Goal: Contribute content: Contribute content

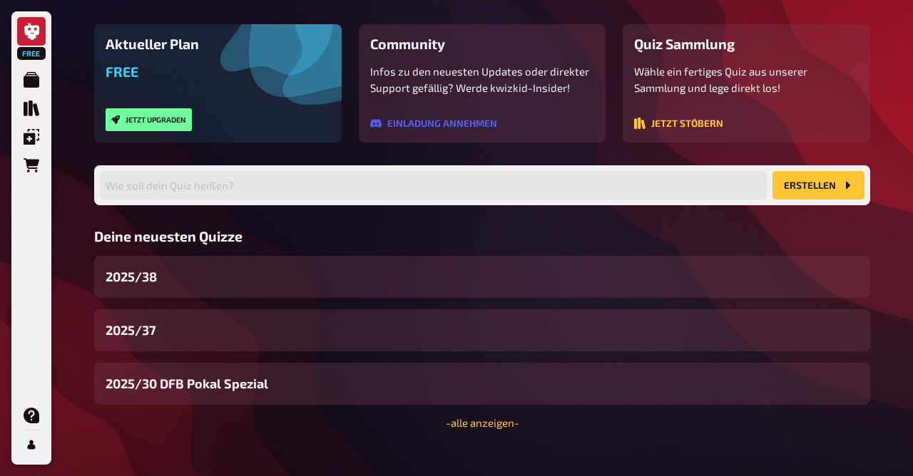
scroll to position [171, 0]
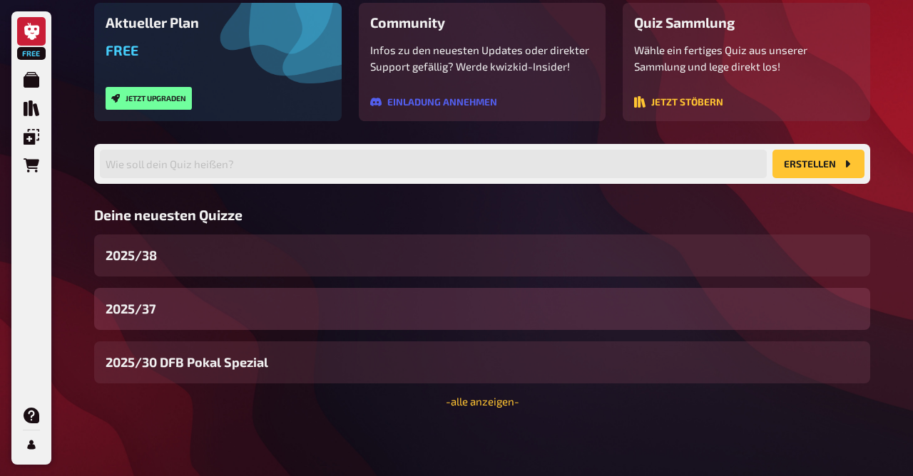
click at [170, 314] on div "2025/37" at bounding box center [482, 309] width 776 height 42
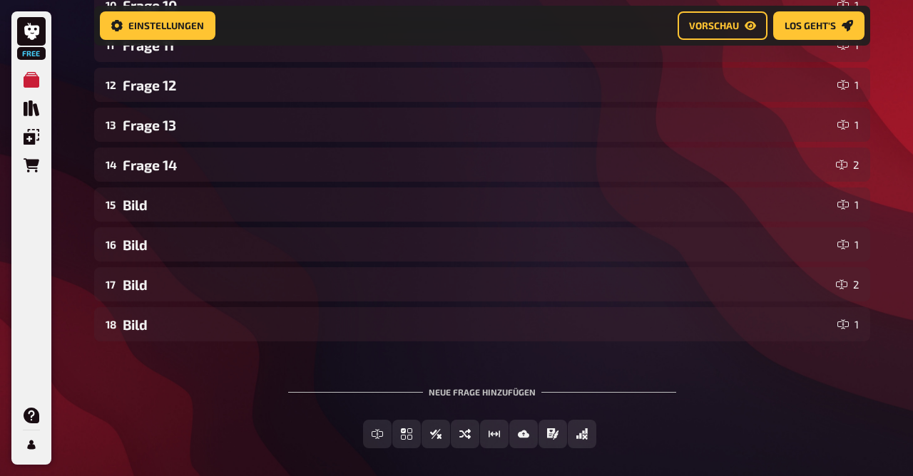
scroll to position [727, 0]
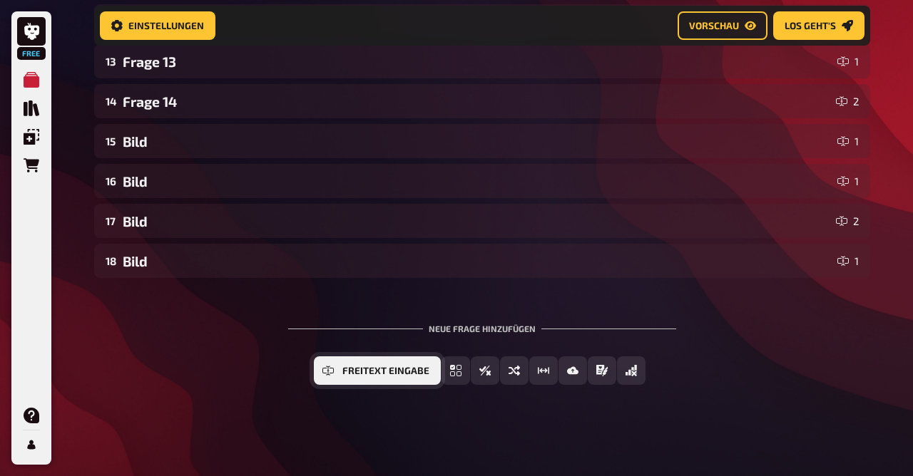
click at [379, 371] on span "Freitext Eingabe" at bounding box center [385, 371] width 87 height 10
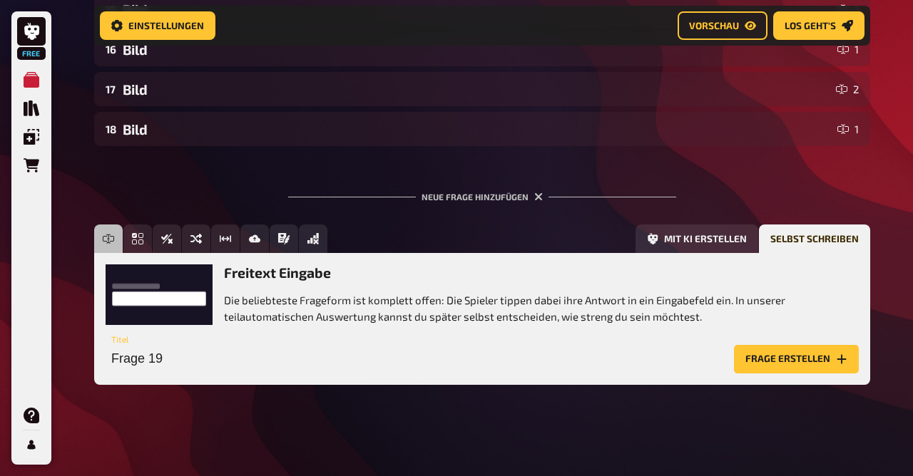
scroll to position [858, 0]
click at [416, 361] on input "Frage 19" at bounding box center [417, 359] width 622 height 29
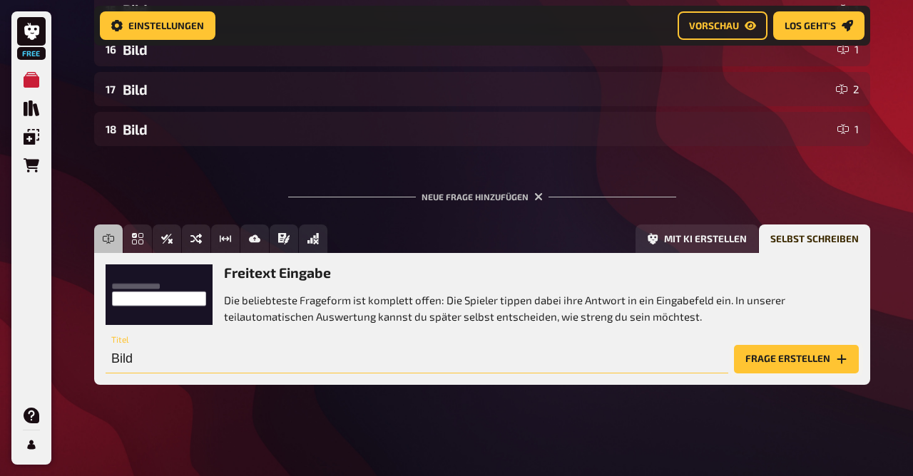
type input "Bild"
click at [779, 356] on button "Frage erstellen" at bounding box center [796, 359] width 125 height 29
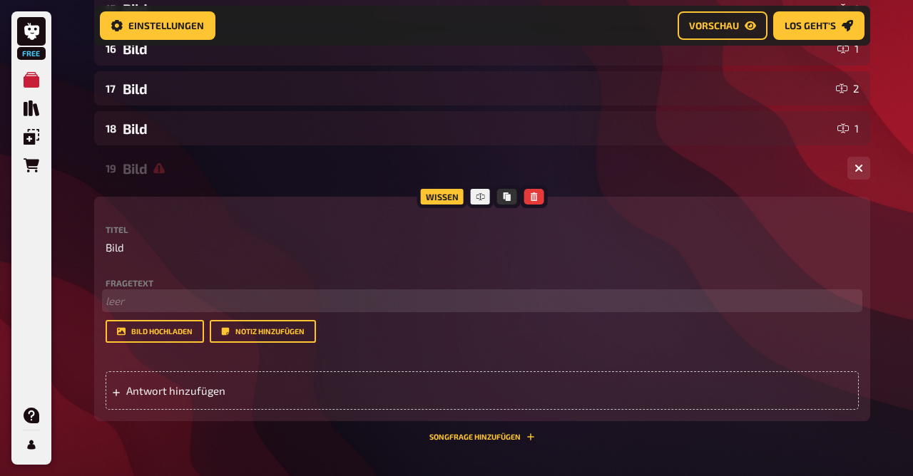
click at [139, 304] on p "﻿ leer" at bounding box center [482, 301] width 753 height 16
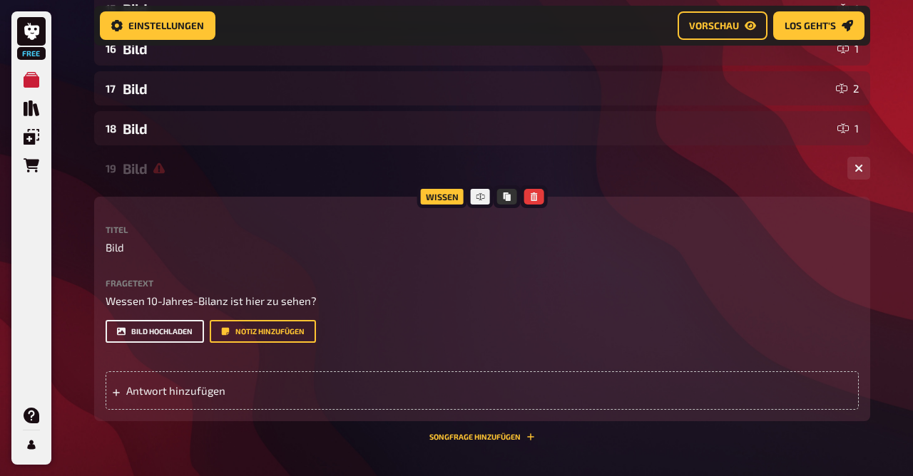
click at [150, 331] on button "Bild hochladen" at bounding box center [155, 331] width 98 height 23
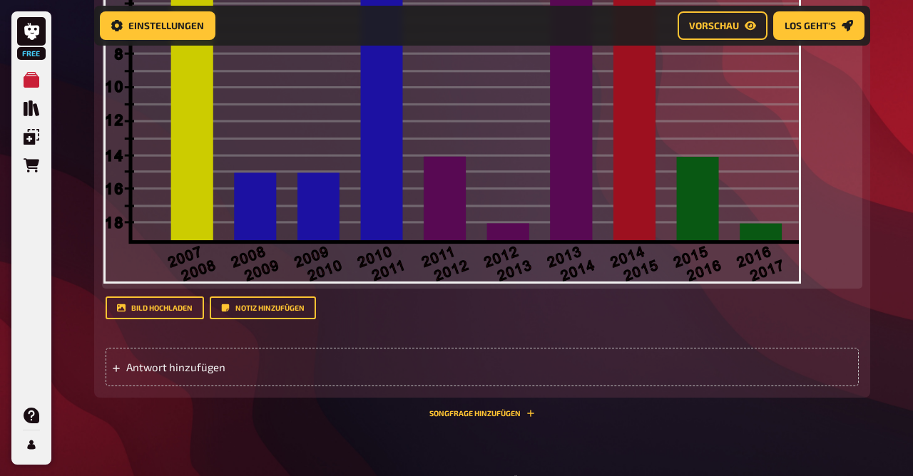
scroll to position [1278, 0]
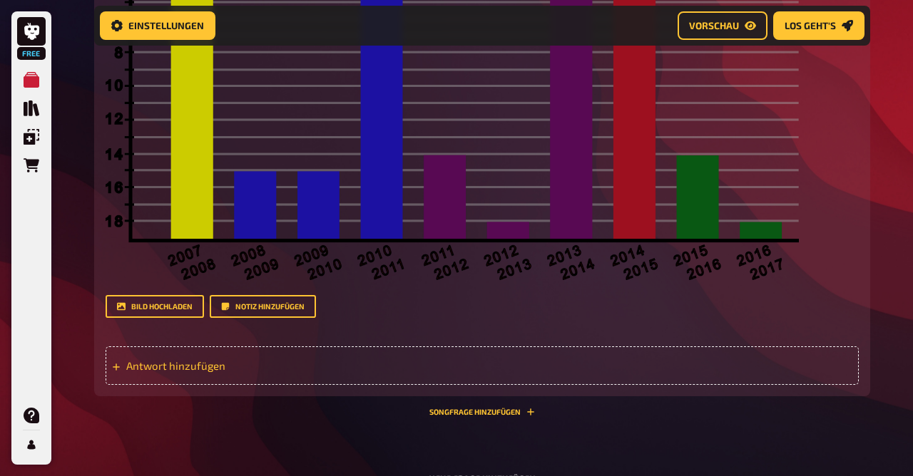
click at [207, 356] on div "Antwort hinzufügen" at bounding box center [482, 366] width 753 height 39
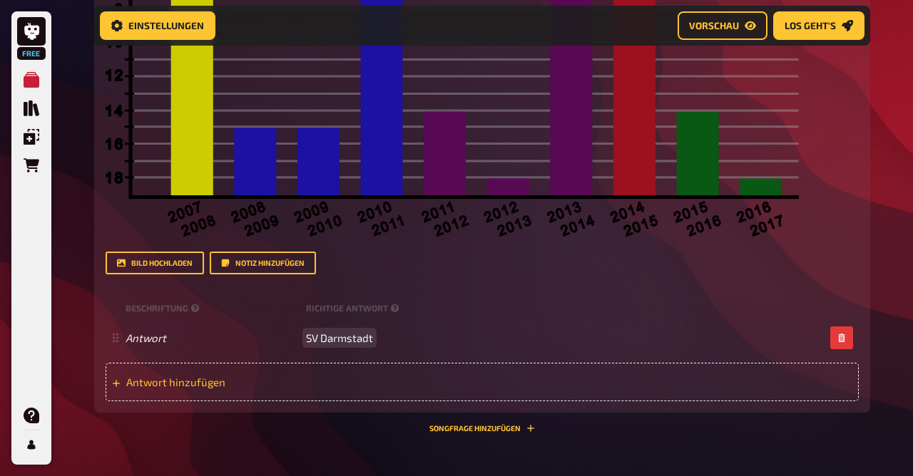
scroll to position [1315, 0]
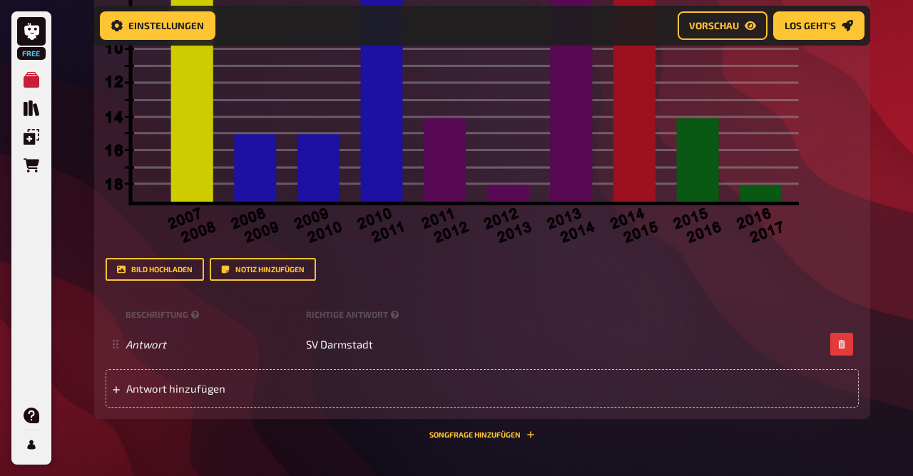
click at [308, 444] on div "19 Bild 1 Wissen 1.00 Punkte Titel Bild Fragetext Wessen 10-Jahres-Bilanz ist h…" at bounding box center [482, 71] width 776 height 757
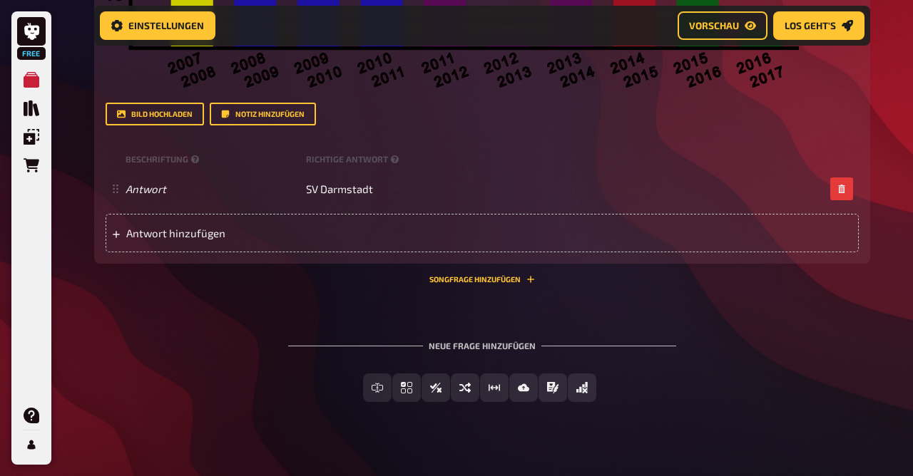
scroll to position [1489, 0]
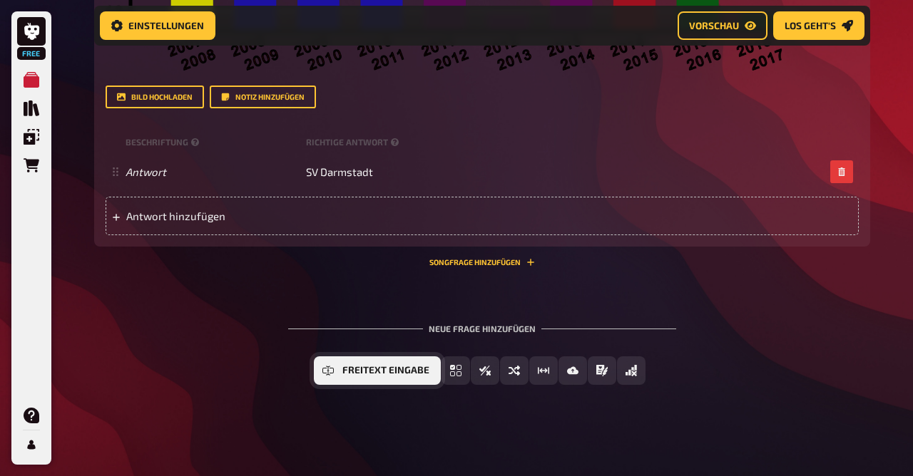
click at [362, 384] on button "Freitext Eingabe" at bounding box center [377, 370] width 127 height 29
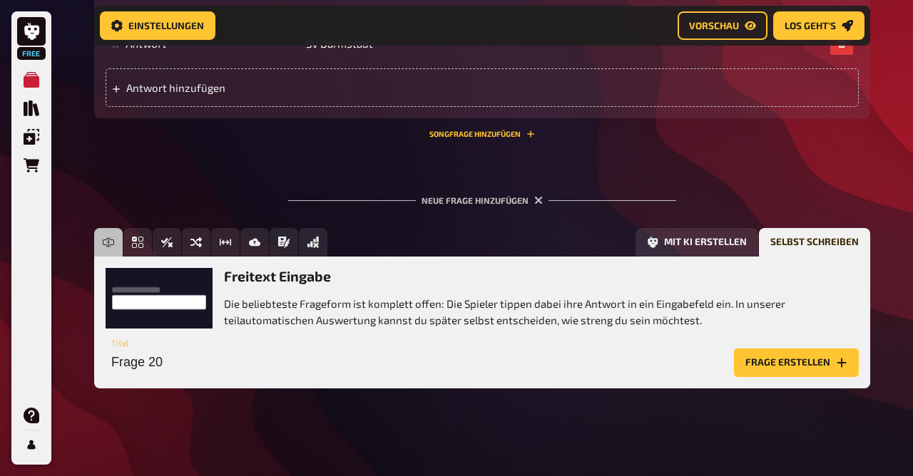
scroll to position [1620, 0]
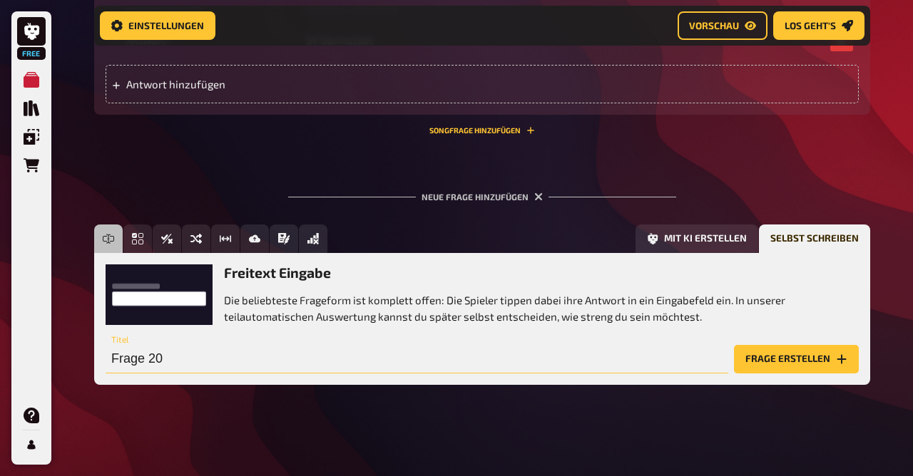
click at [175, 355] on input "Frage 20" at bounding box center [417, 359] width 622 height 29
type input "Bild"
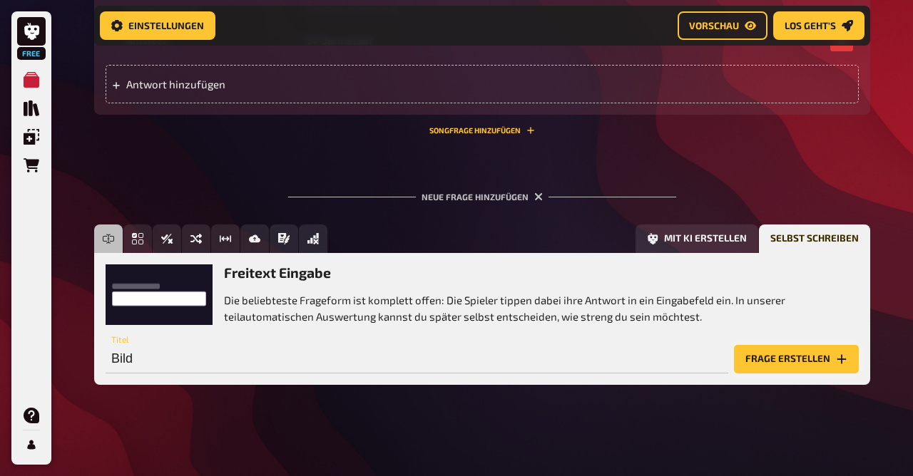
click at [789, 360] on button "Frage erstellen" at bounding box center [796, 359] width 125 height 29
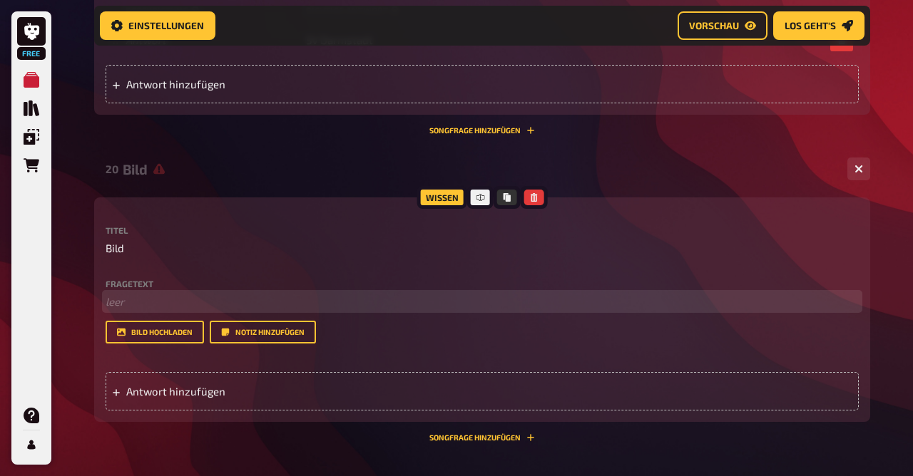
click at [169, 296] on p "﻿ leer" at bounding box center [482, 302] width 753 height 16
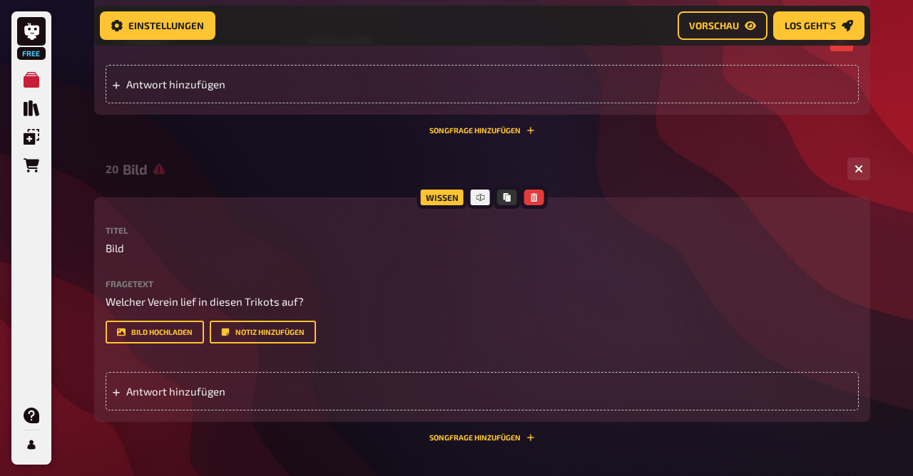
click at [140, 318] on div "Fragetext Welcher Verein lief in diesen Trikots auf? Hier hinziehen für Dateiup…" at bounding box center [482, 311] width 753 height 65
click at [145, 330] on button "Bild hochladen" at bounding box center [155, 332] width 98 height 23
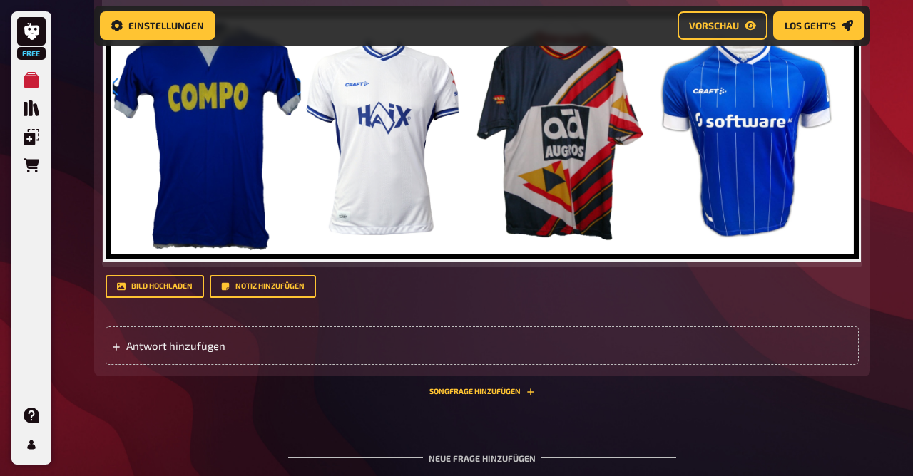
scroll to position [2058, 0]
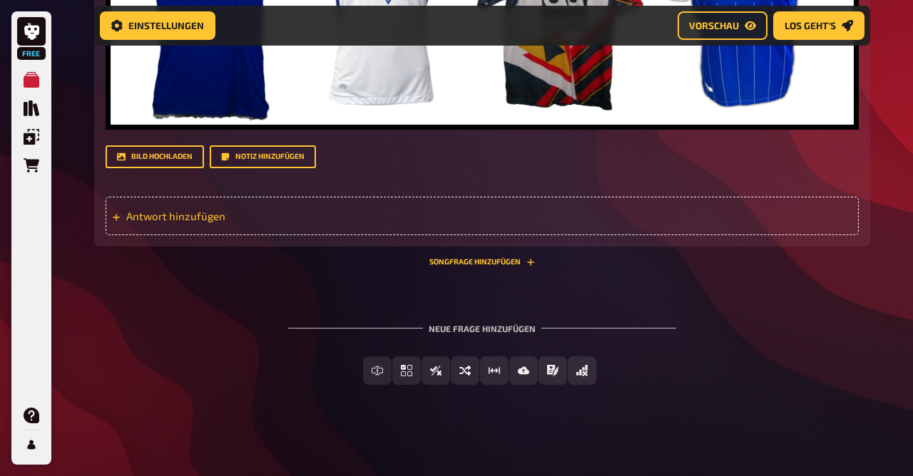
click at [285, 215] on span "Antwort hinzufügen" at bounding box center [237, 216] width 222 height 13
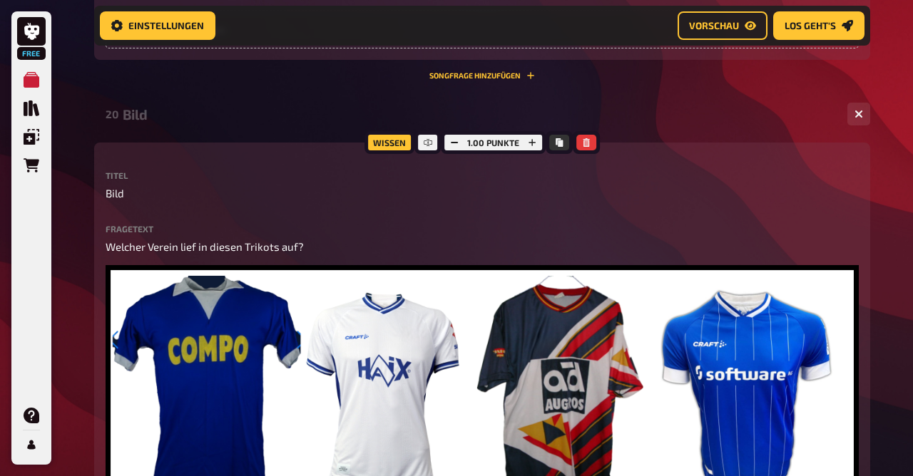
scroll to position [1674, 0]
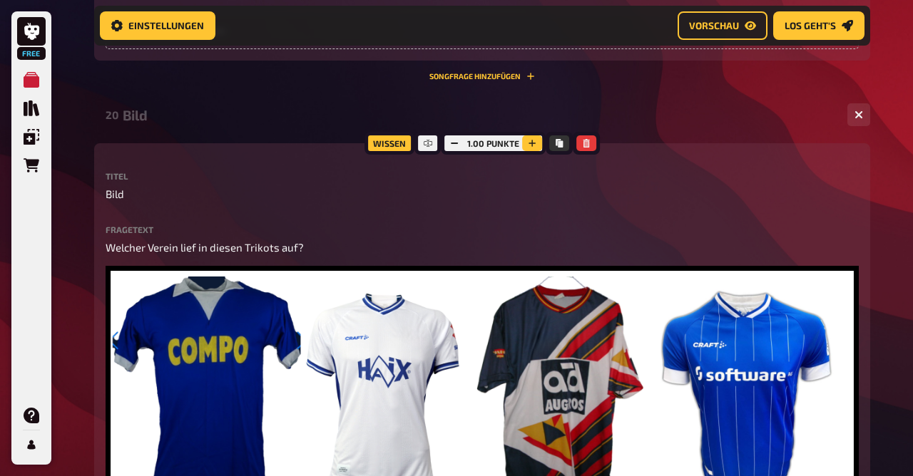
click at [528, 145] on icon "button" at bounding box center [532, 143] width 9 height 9
click at [528, 145] on icon "button" at bounding box center [531, 143] width 9 height 9
click at [528, 145] on icon "button" at bounding box center [532, 143] width 9 height 9
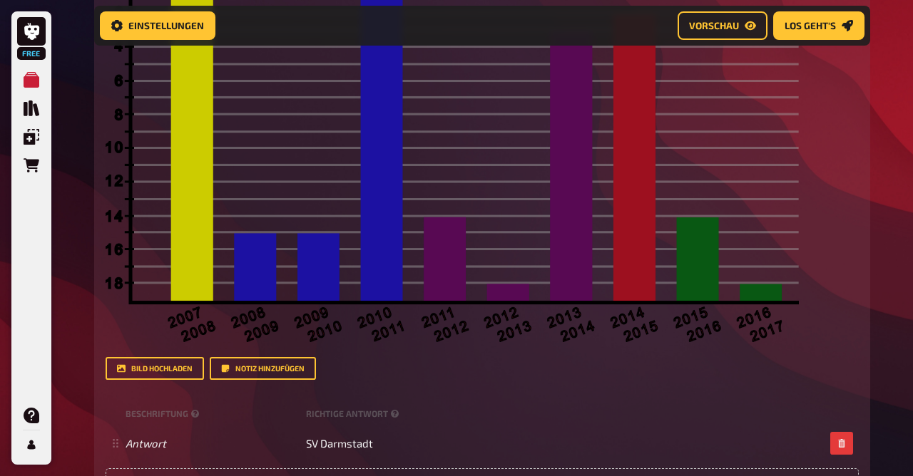
scroll to position [1214, 0]
